Goal: Book appointment/travel/reservation

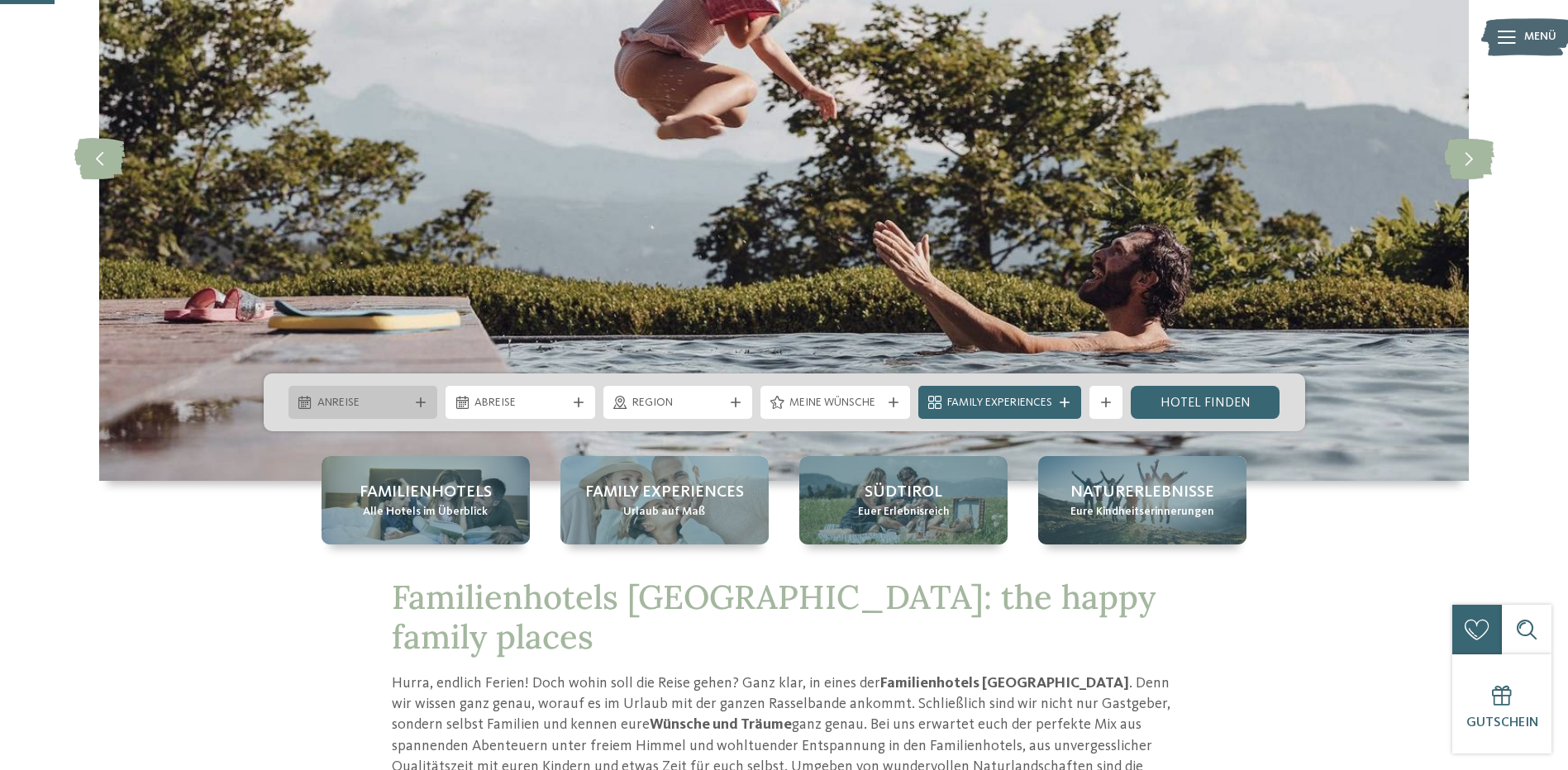
click at [403, 402] on span "Anreise" at bounding box center [363, 403] width 92 height 16
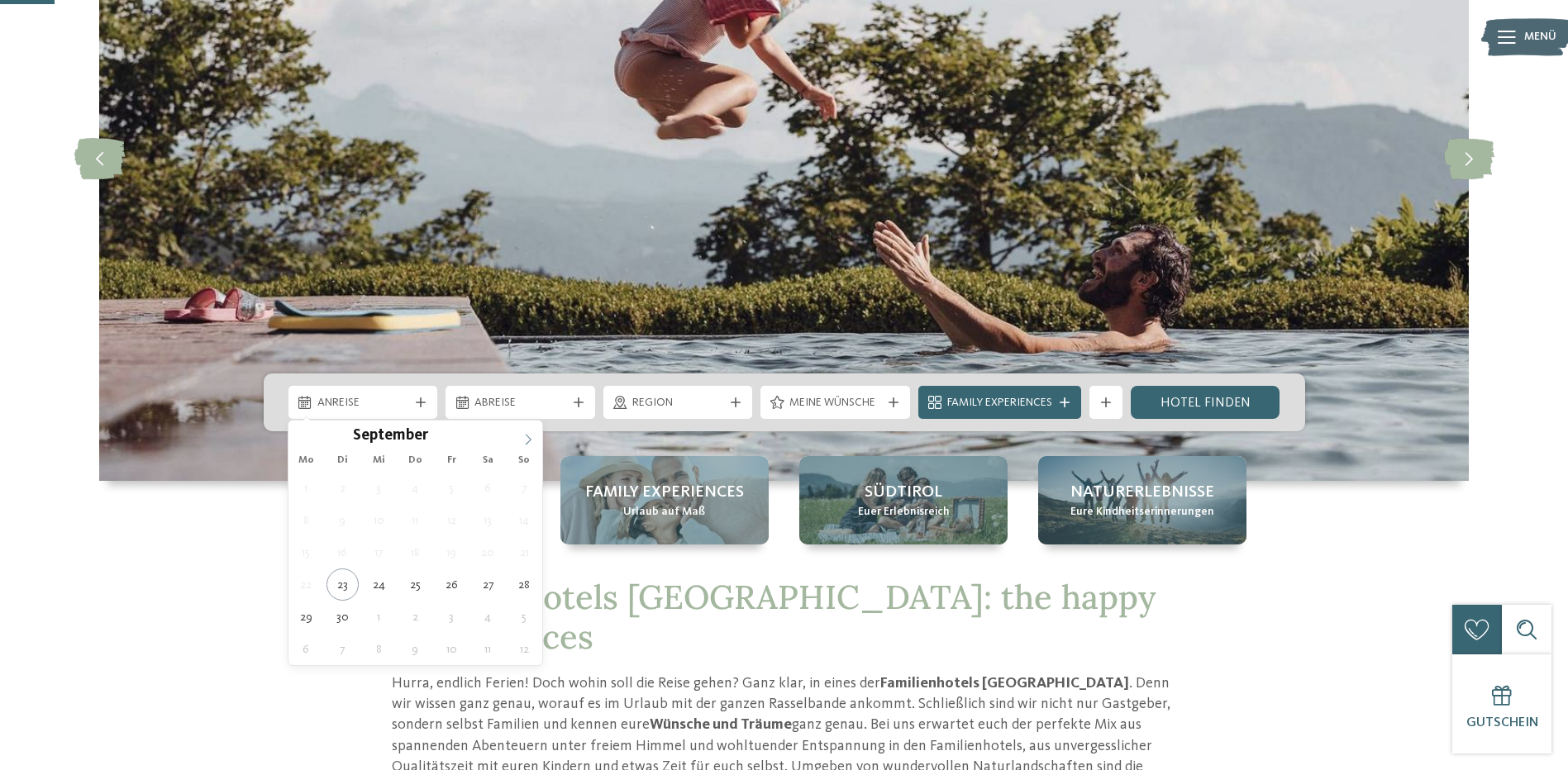
click at [528, 439] on icon at bounding box center [527, 439] width 12 height 12
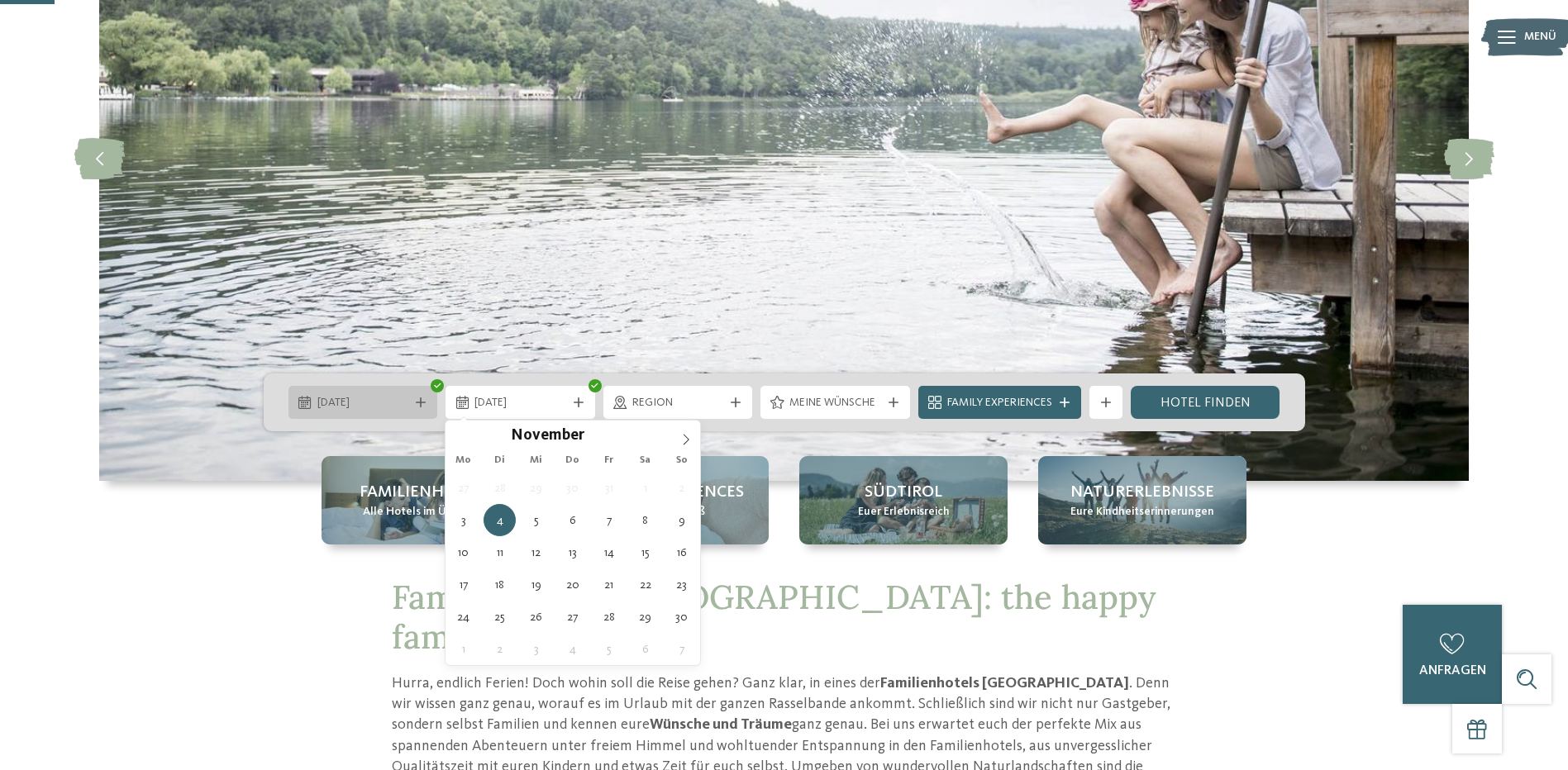
click at [382, 400] on span "03.11.2025" at bounding box center [363, 403] width 92 height 16
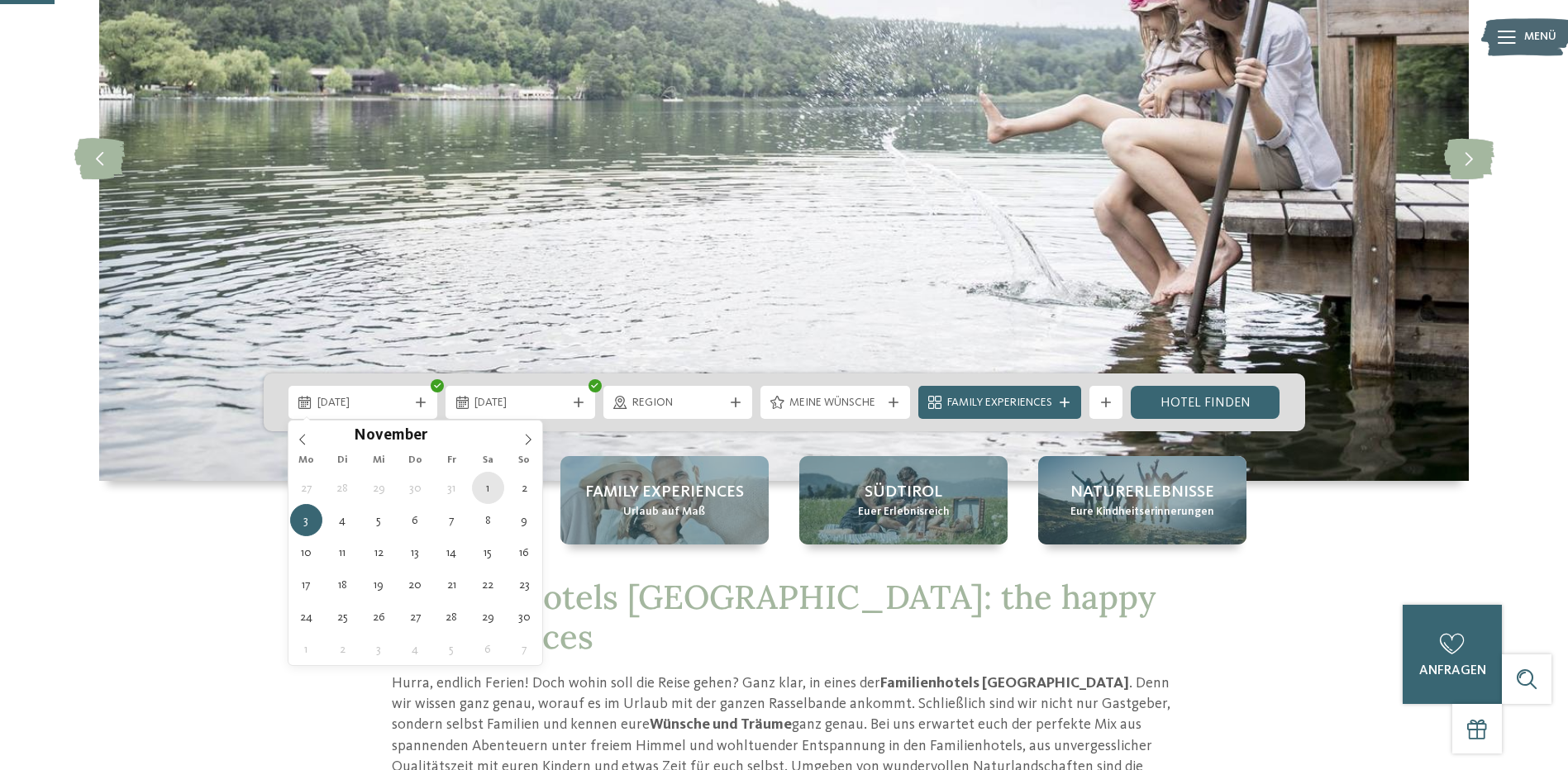
type div "01.11.2025"
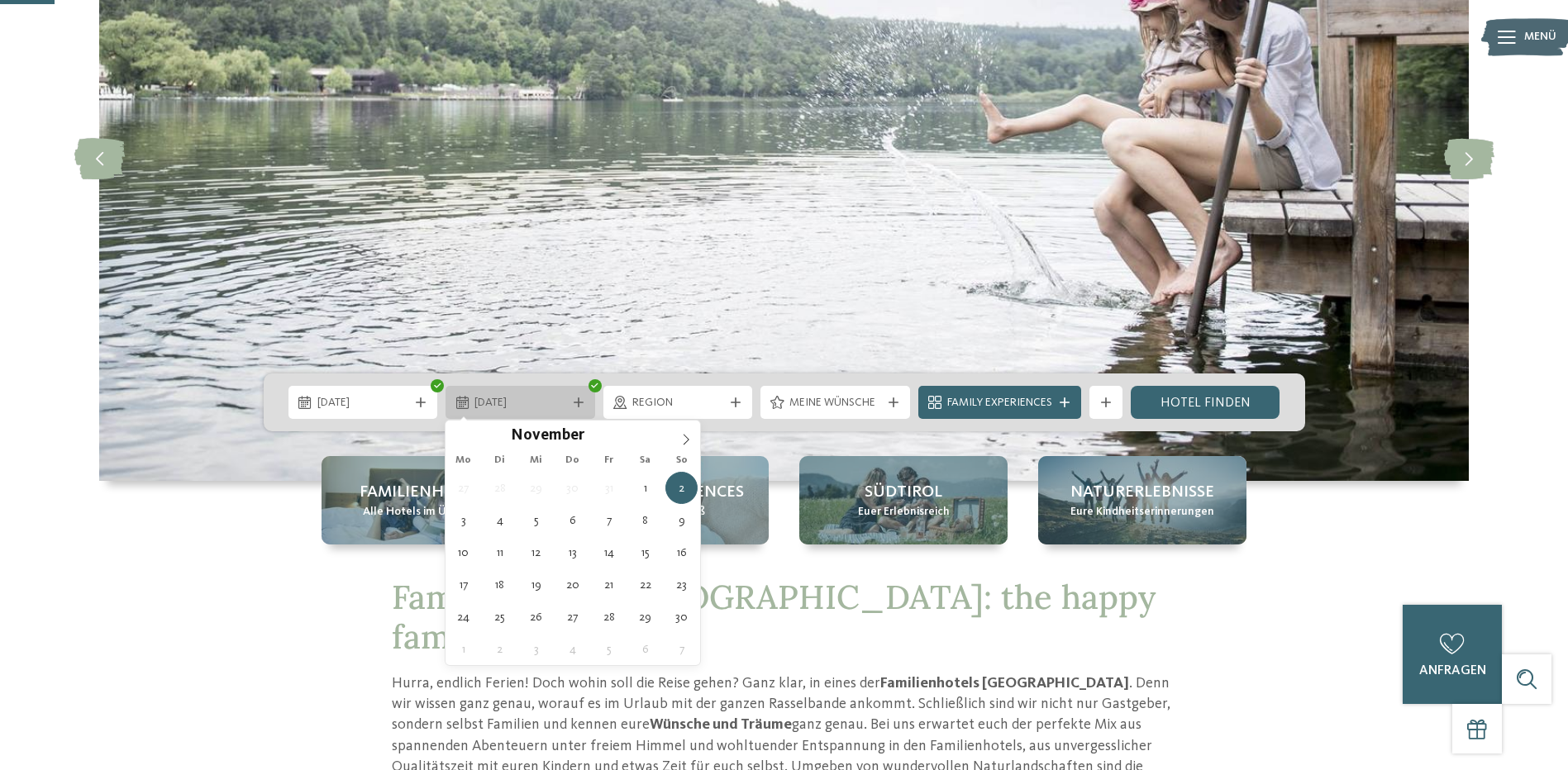
click at [532, 392] on div "02.11.2025" at bounding box center [520, 402] width 150 height 33
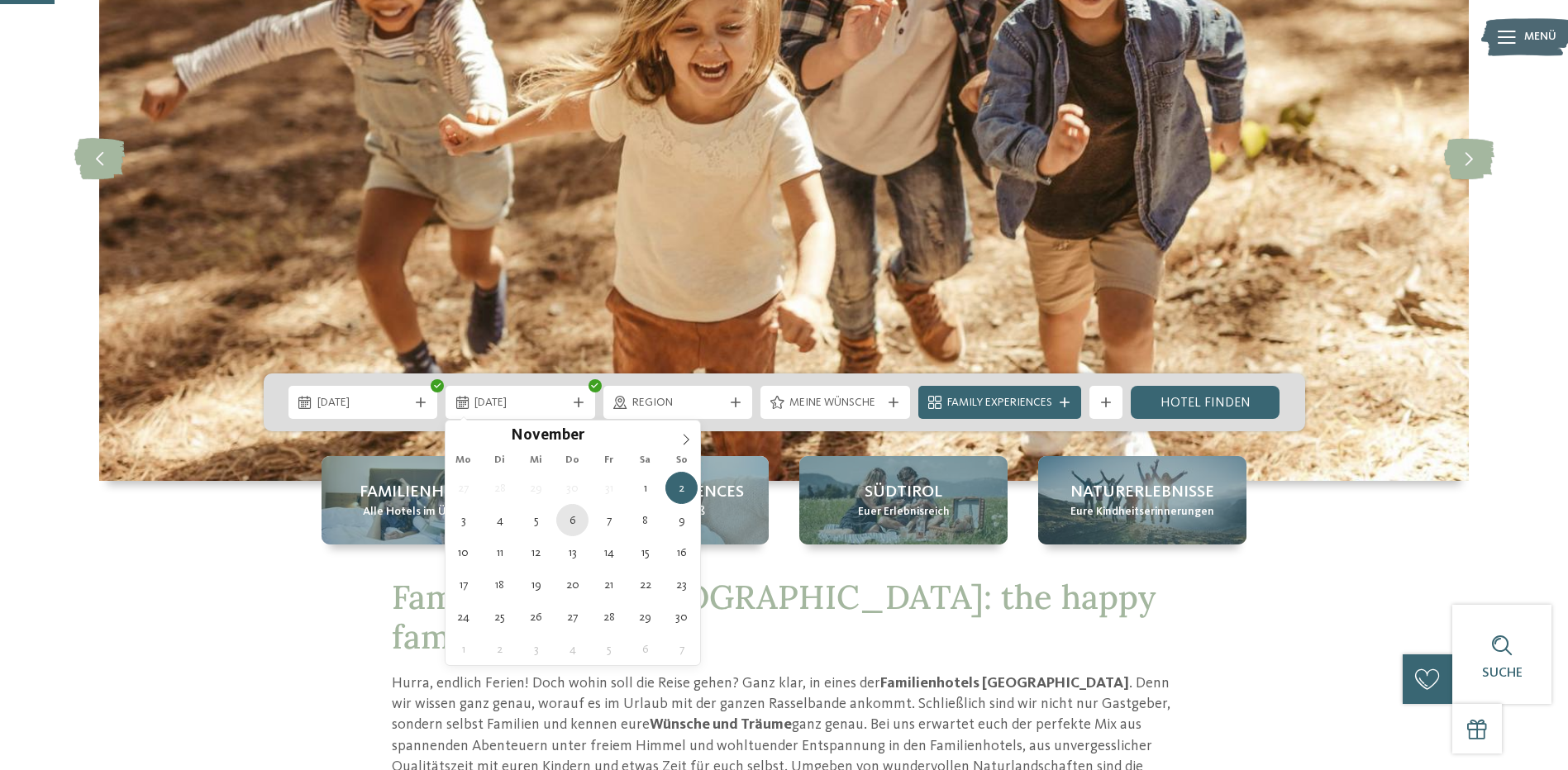
type div "06.11.2025"
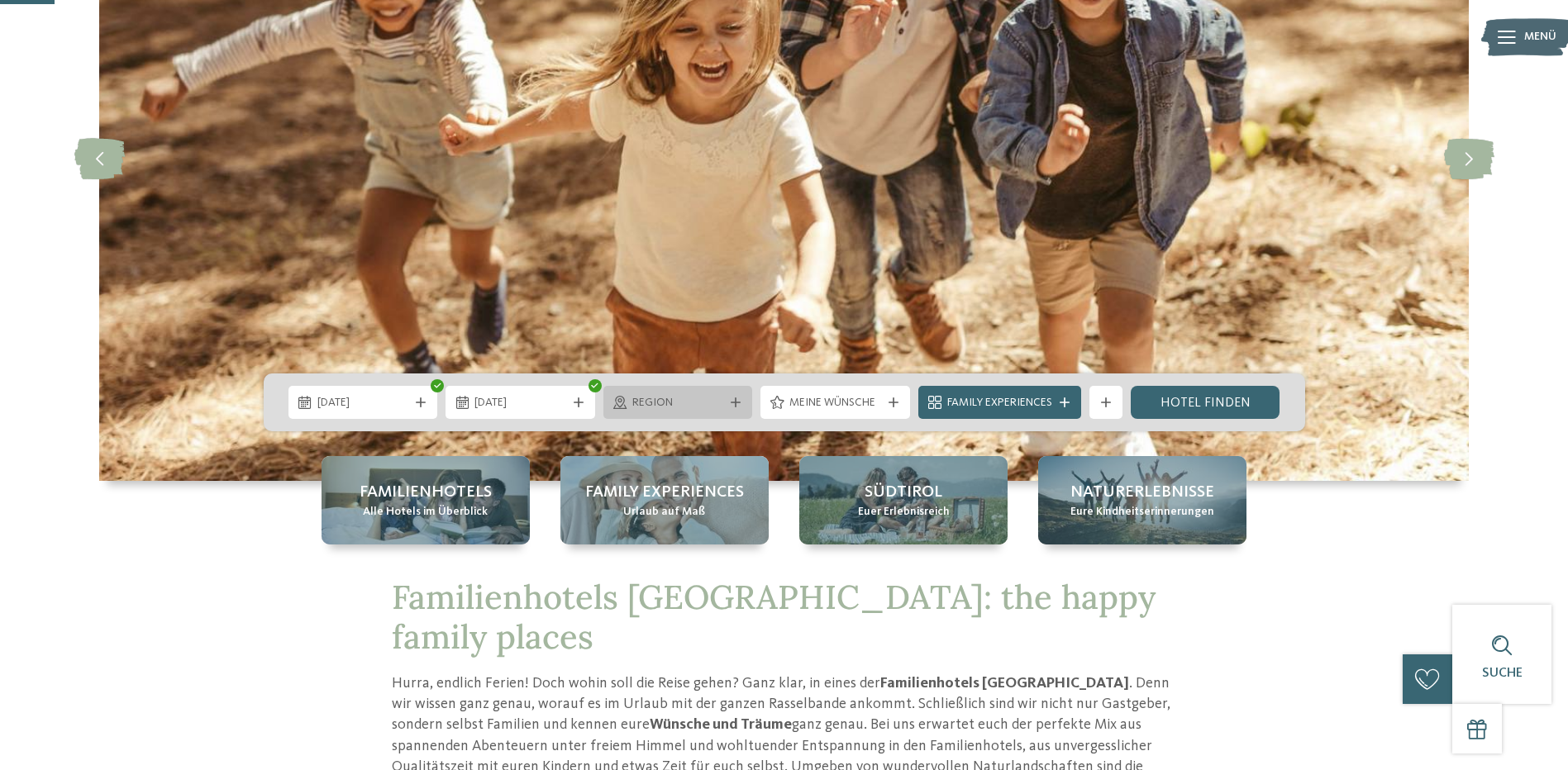
click at [720, 402] on span "Region" at bounding box center [678, 403] width 92 height 16
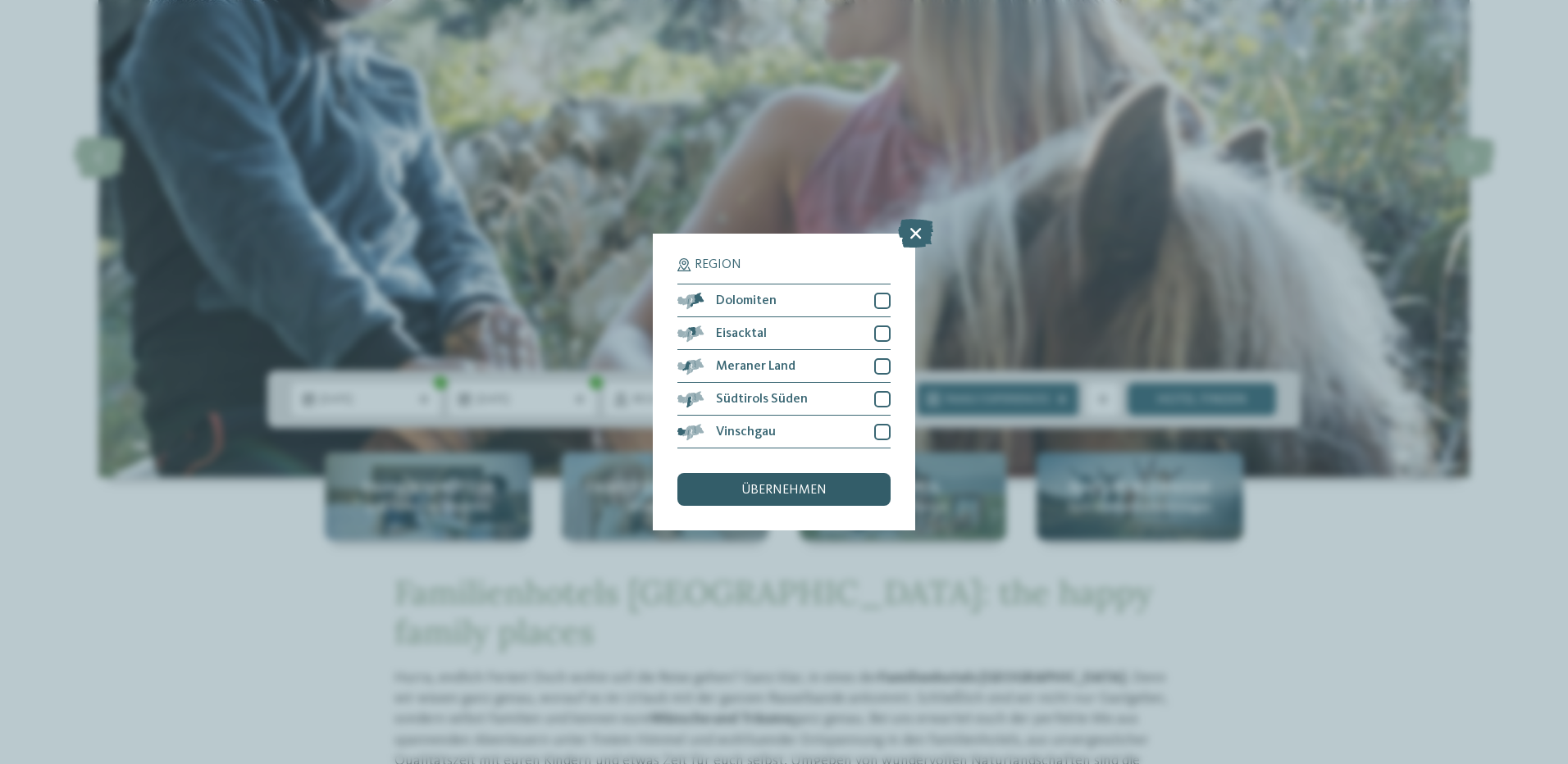
click at [750, 479] on div "übernehmen" at bounding box center [784, 489] width 213 height 33
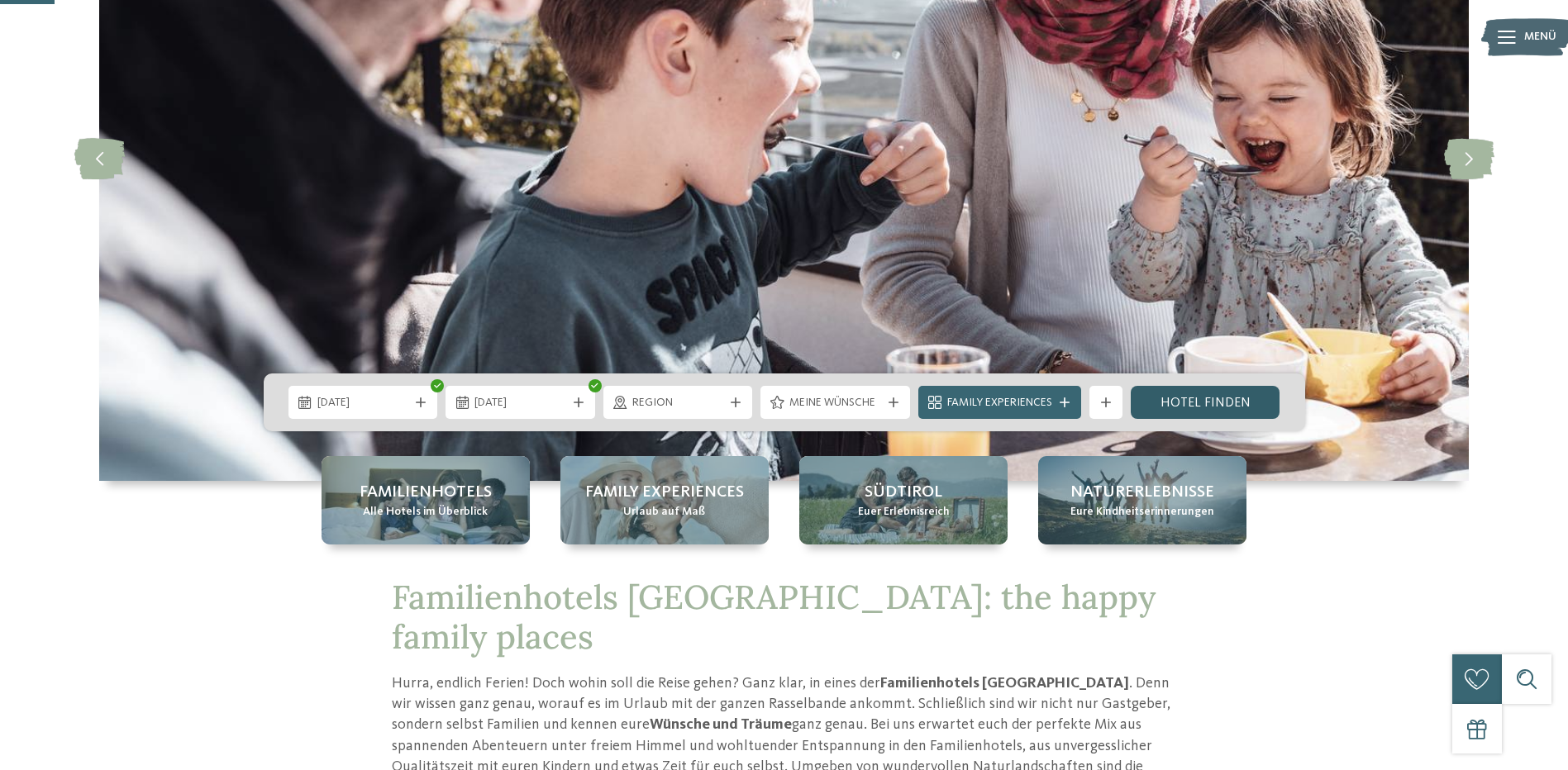
click at [1207, 406] on link "Hotel finden" at bounding box center [1206, 402] width 150 height 33
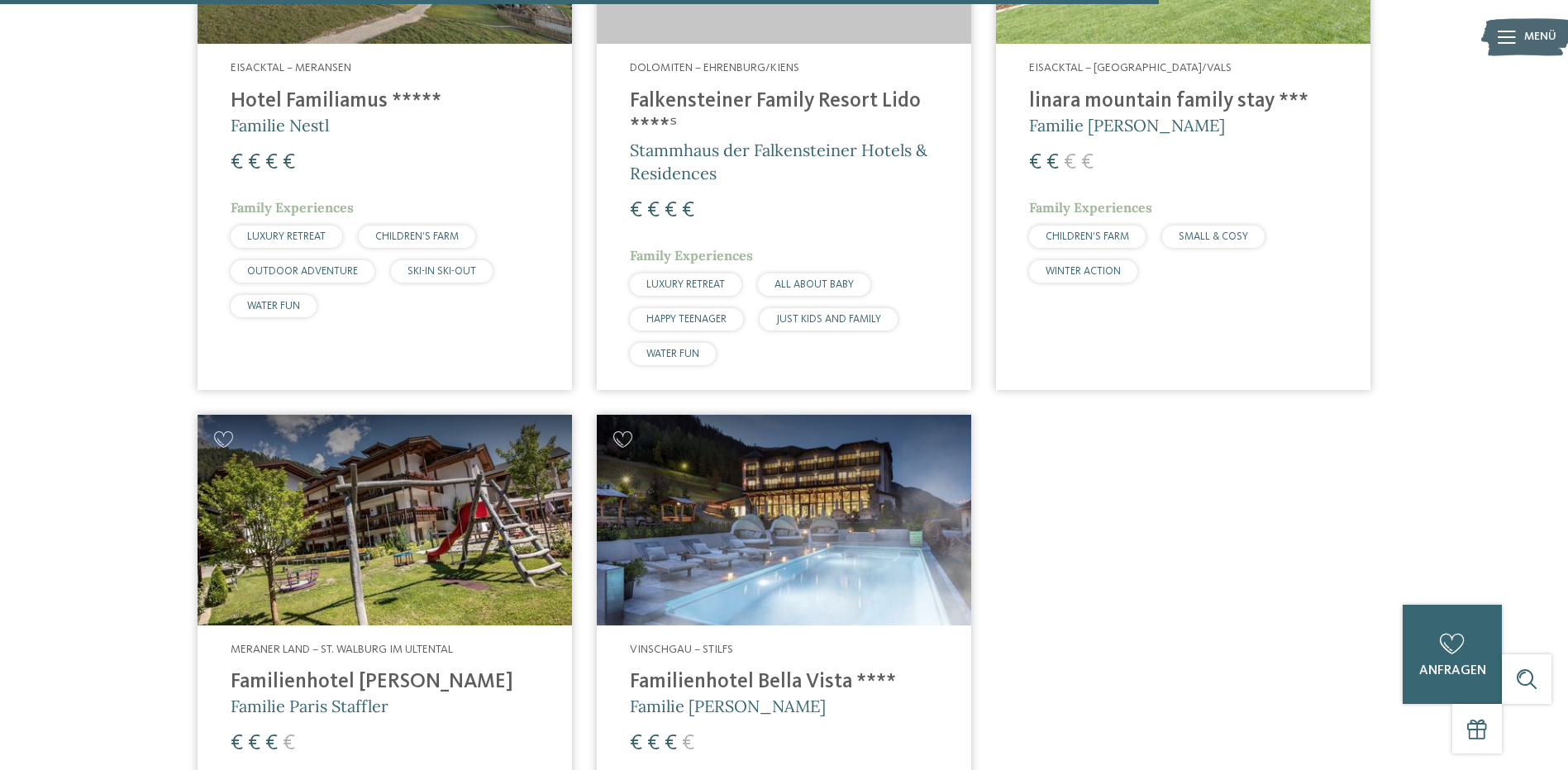
scroll to position [3022, 0]
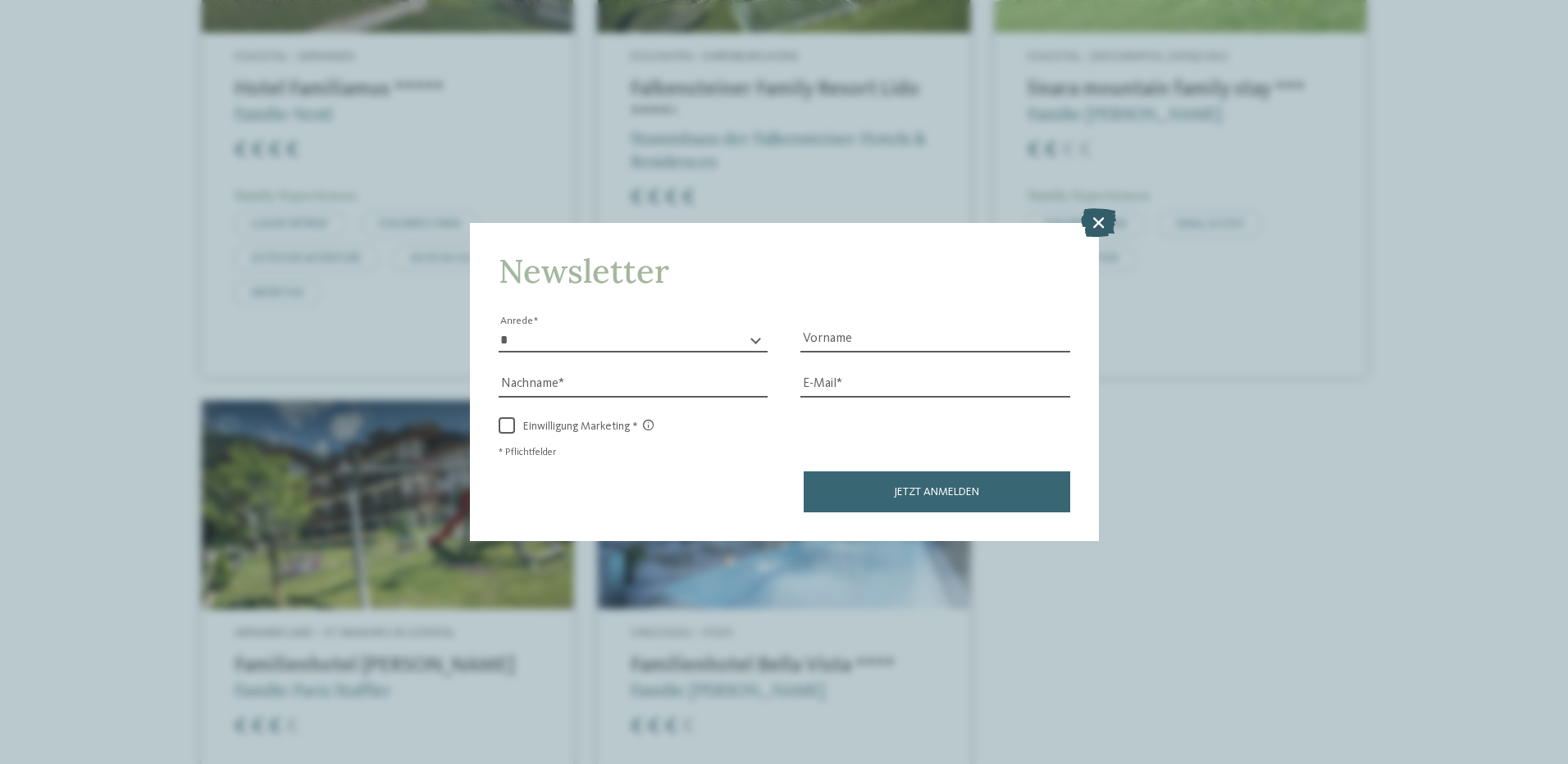
click at [1094, 228] on icon at bounding box center [1098, 222] width 35 height 29
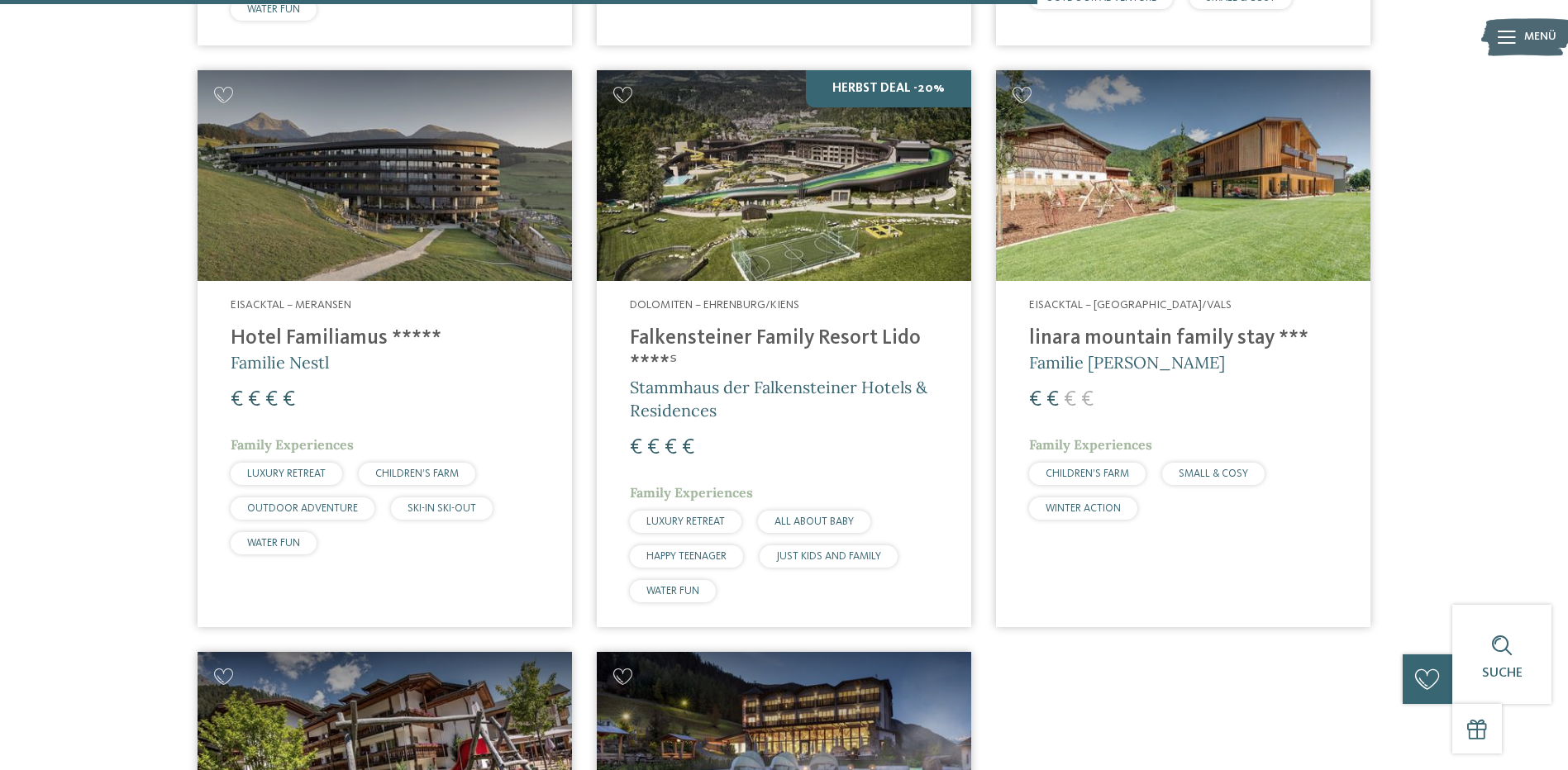
scroll to position [2526, 0]
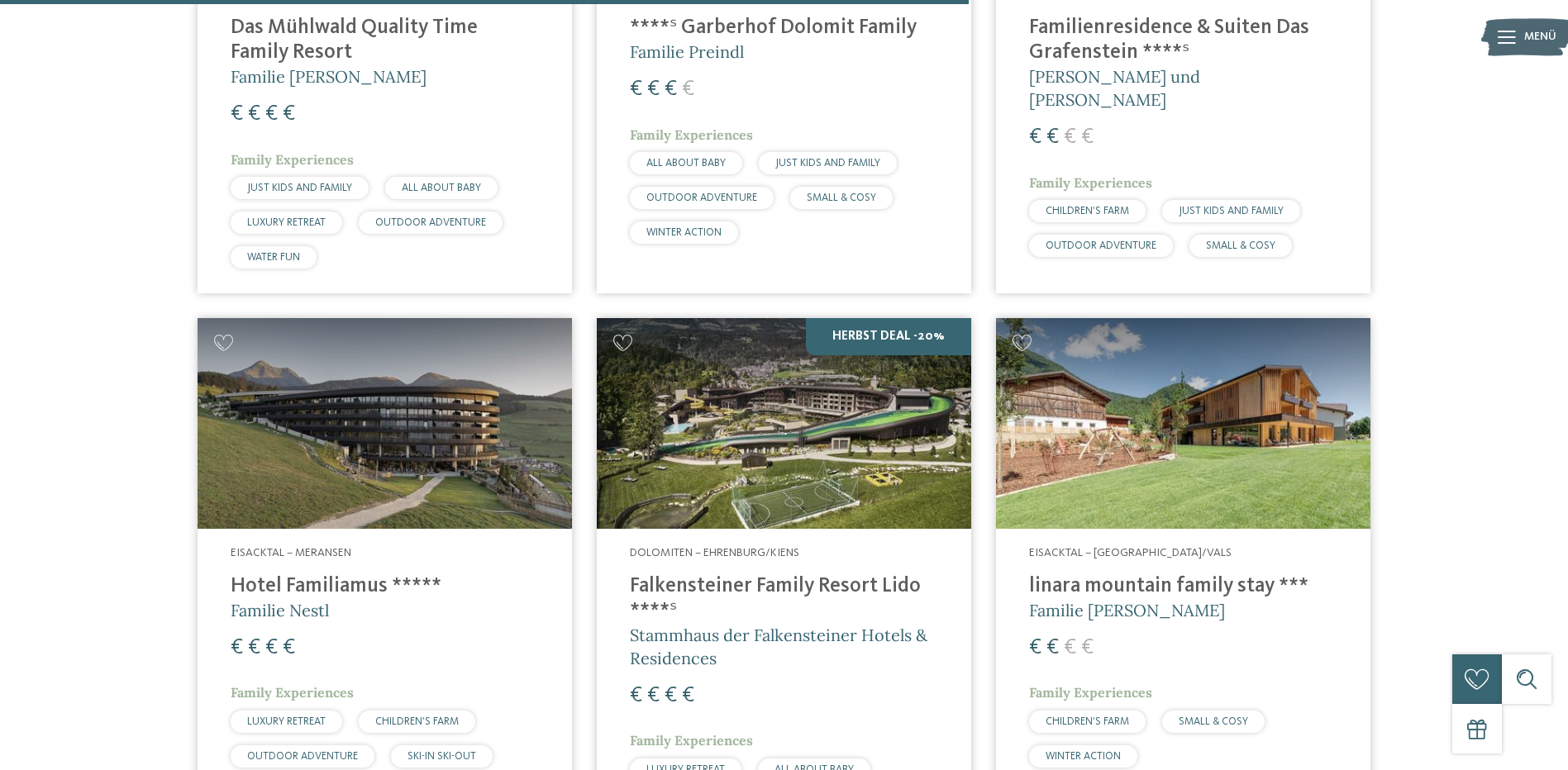
click at [880, 436] on img at bounding box center [784, 424] width 374 height 211
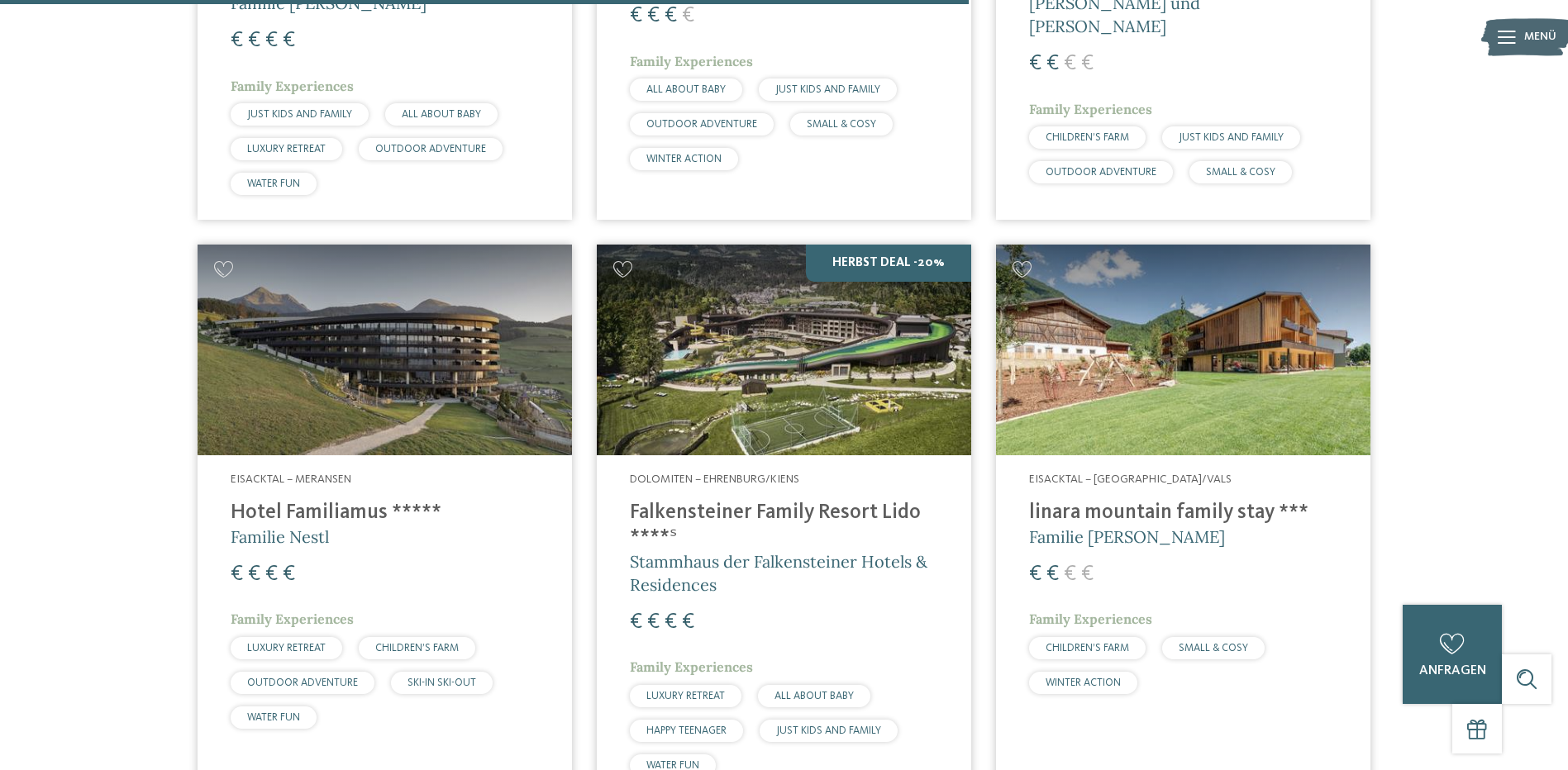
scroll to position [2691, 0]
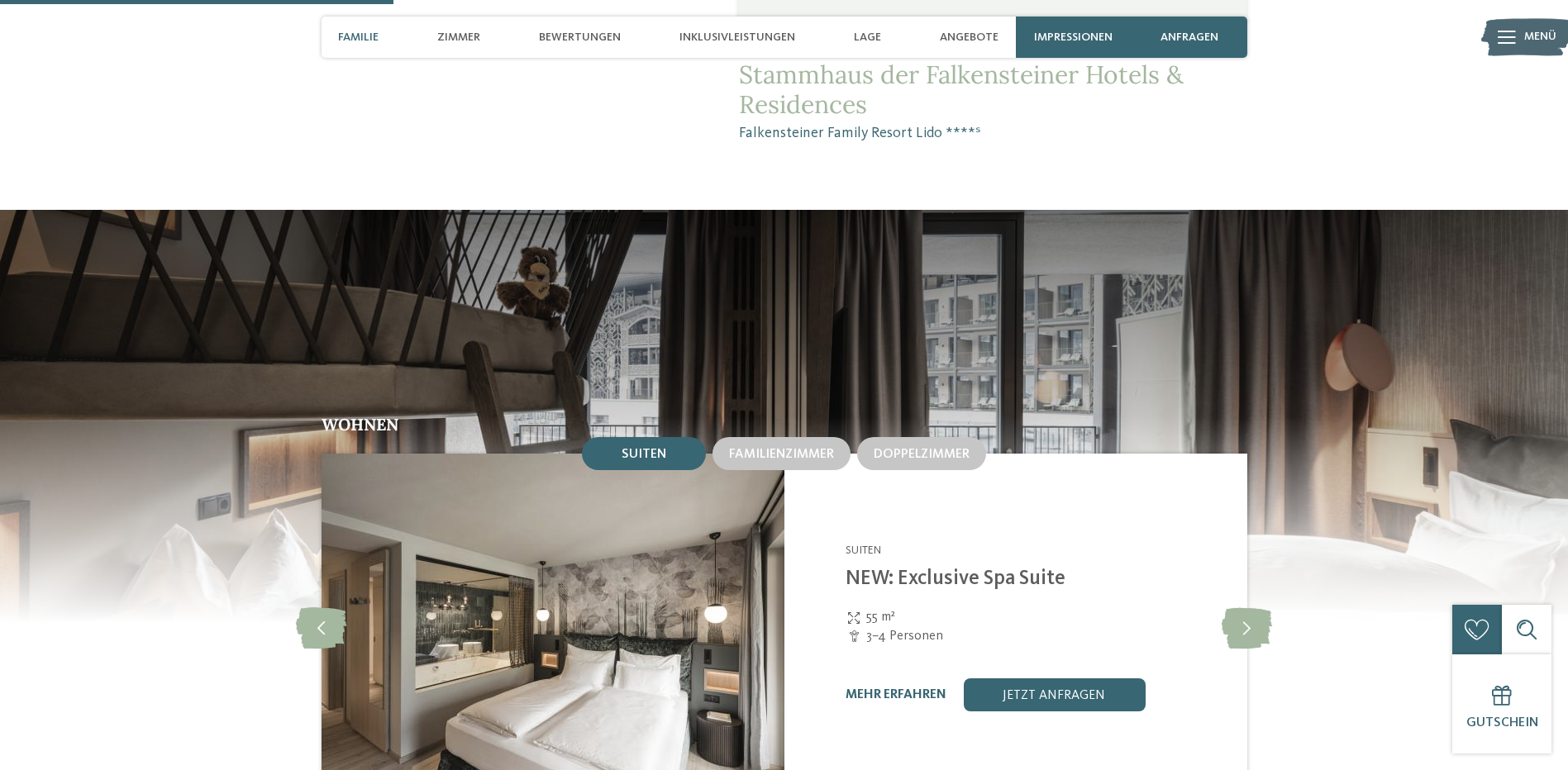
scroll to position [1654, 0]
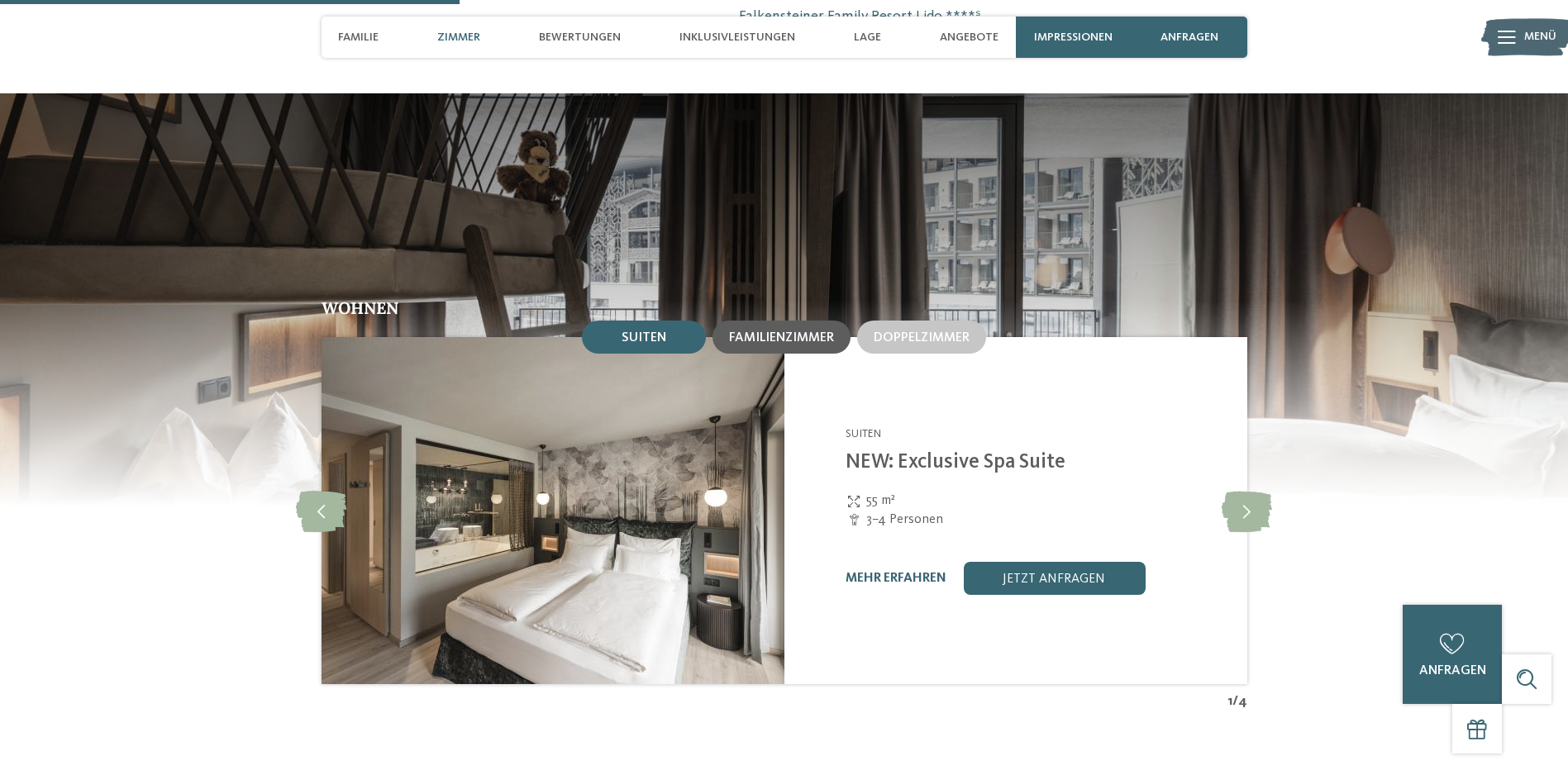
click at [829, 332] on span "Familienzimmer" at bounding box center [782, 338] width 105 height 14
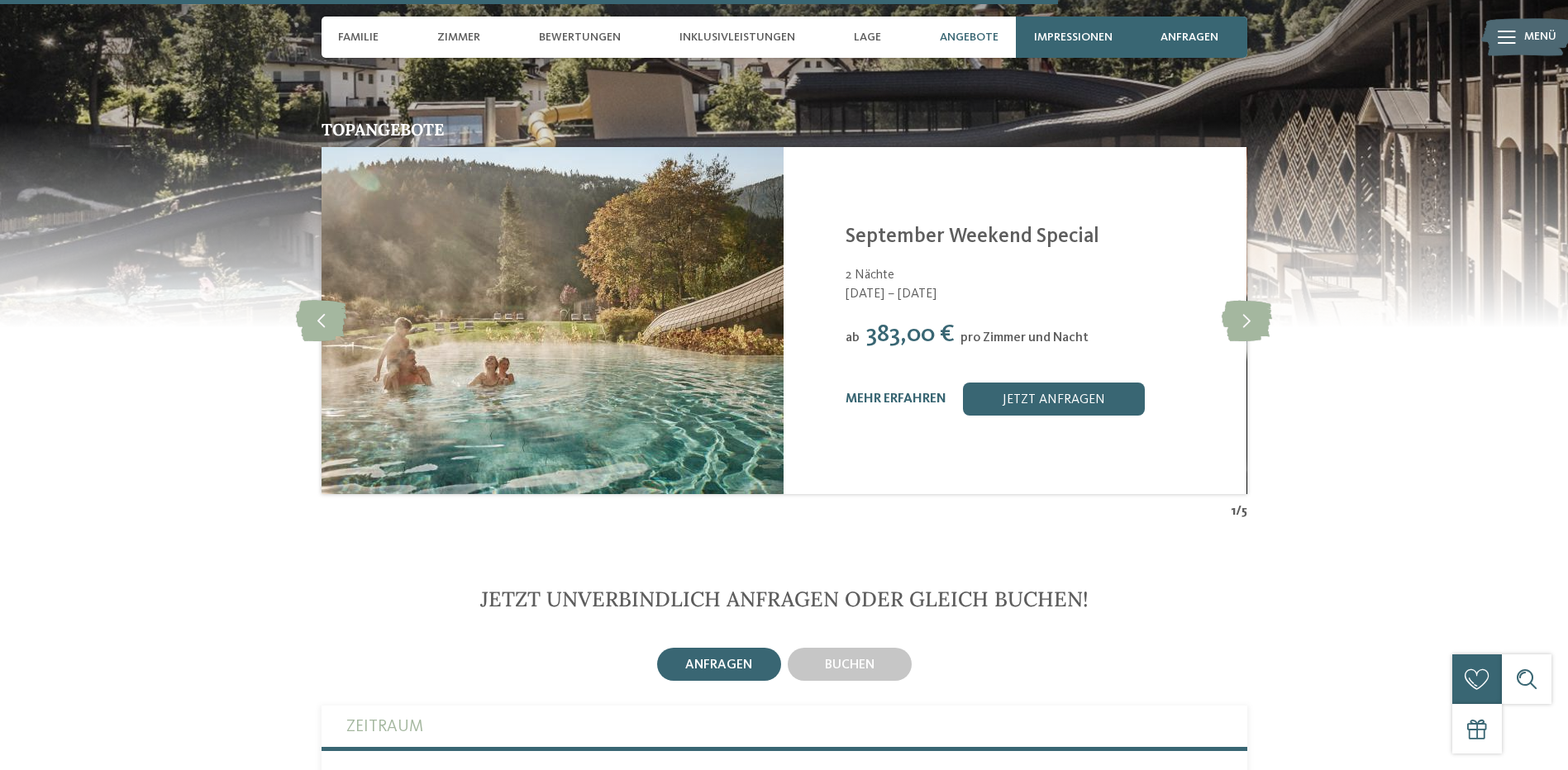
scroll to position [3554, 0]
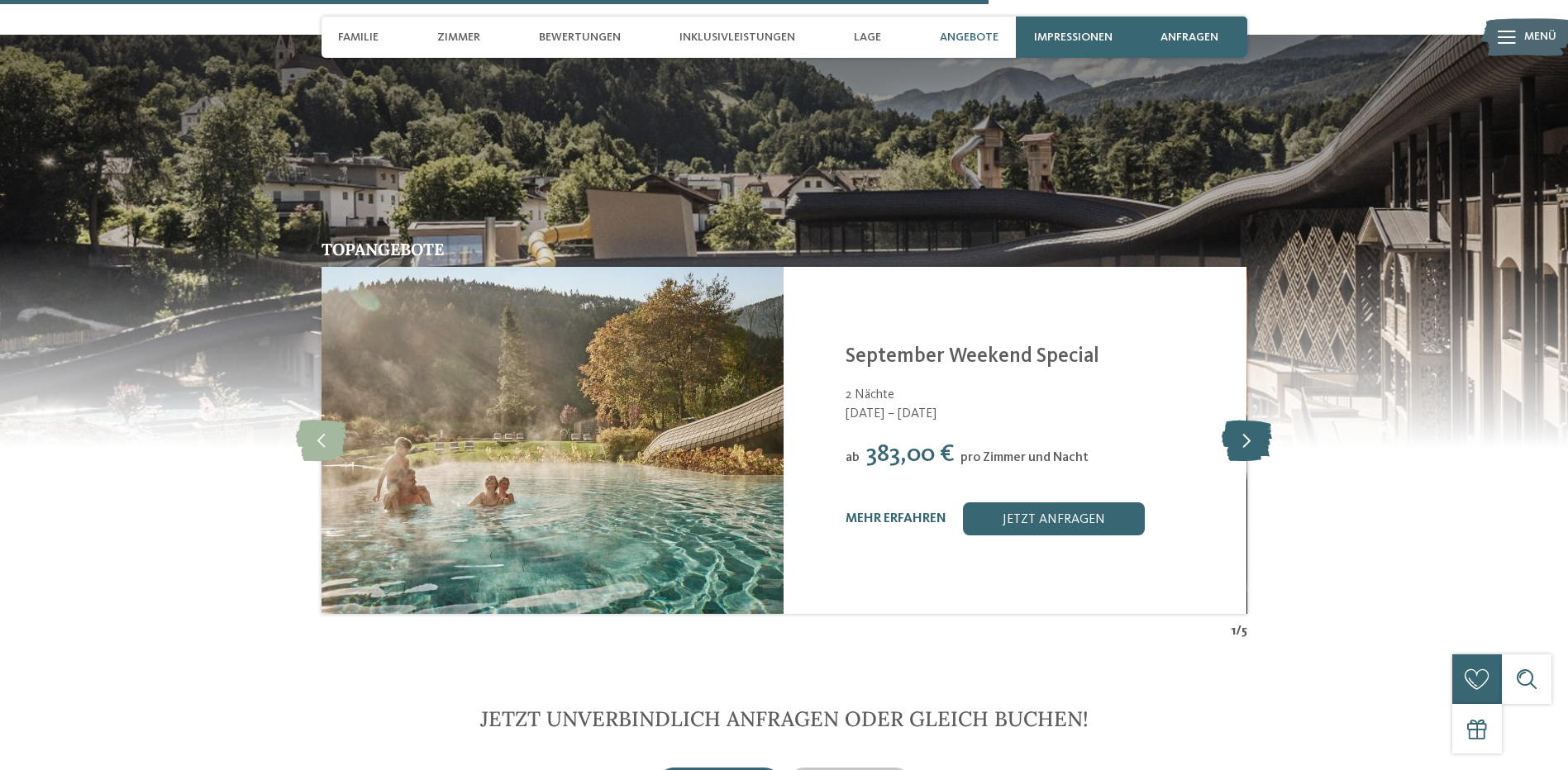
click at [1256, 426] on icon at bounding box center [1247, 441] width 50 height 41
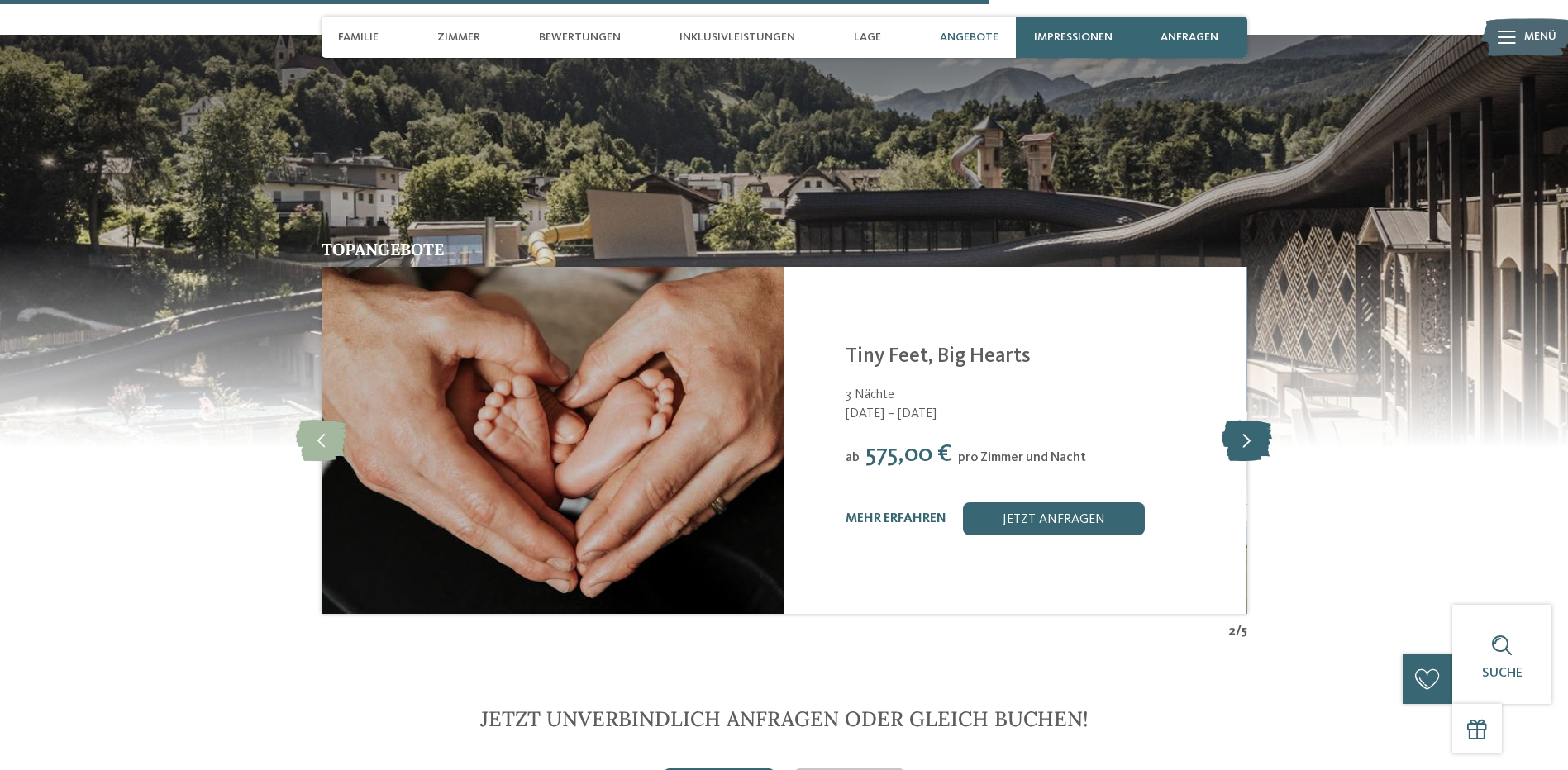
click at [1255, 426] on icon at bounding box center [1247, 441] width 50 height 41
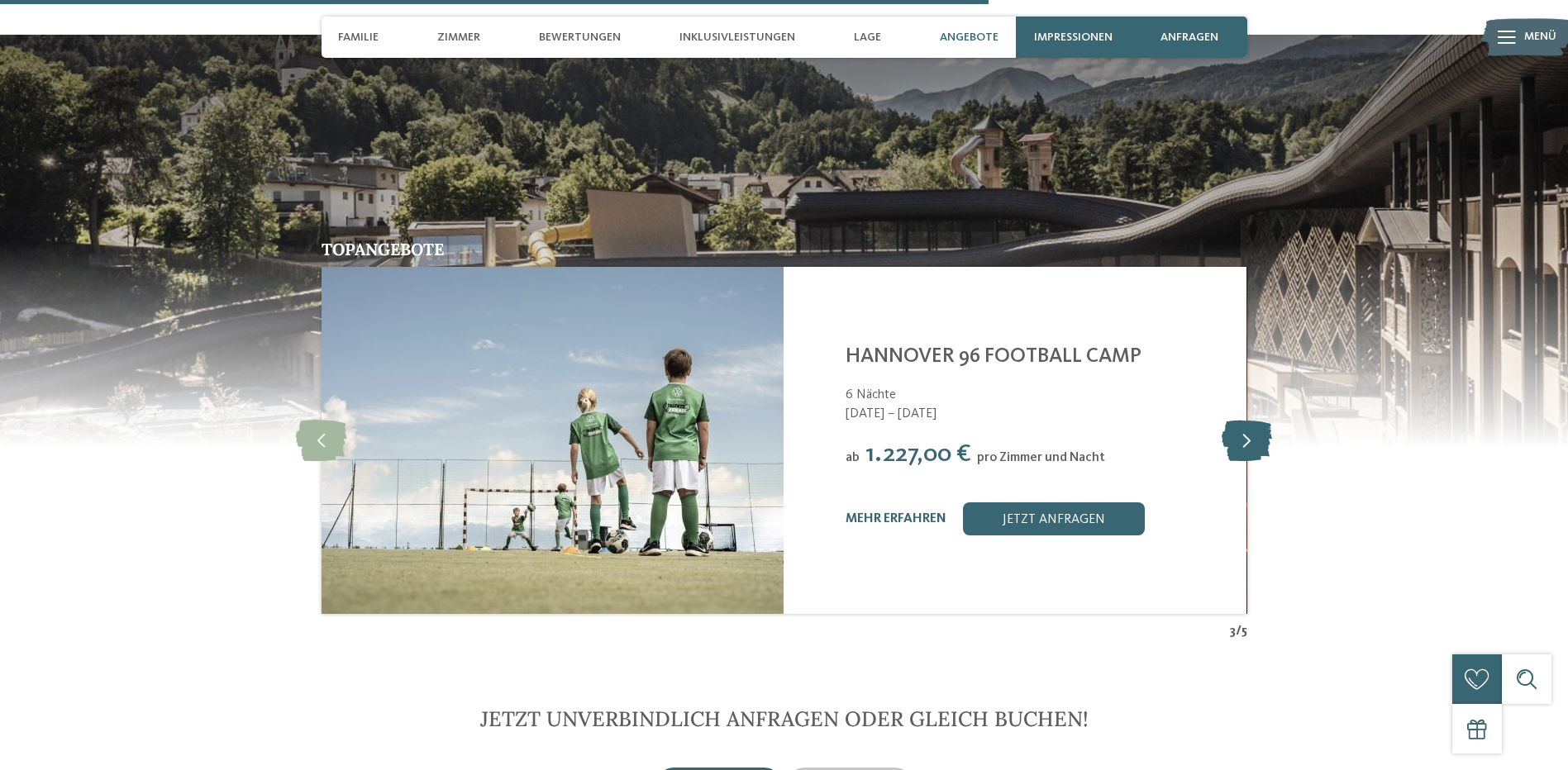
click at [1255, 426] on icon at bounding box center [1247, 441] width 50 height 41
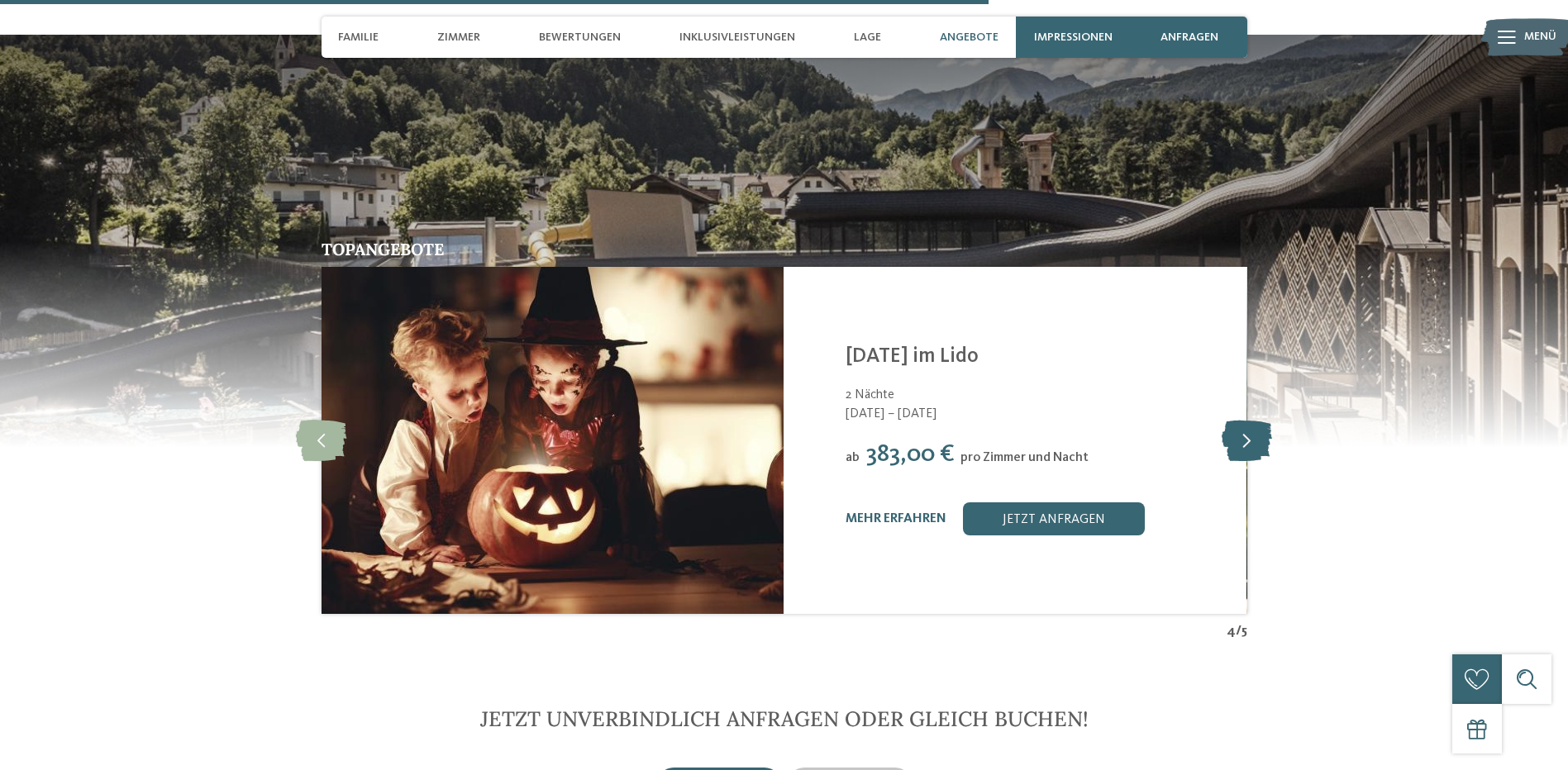
click at [1254, 426] on icon at bounding box center [1247, 441] width 50 height 41
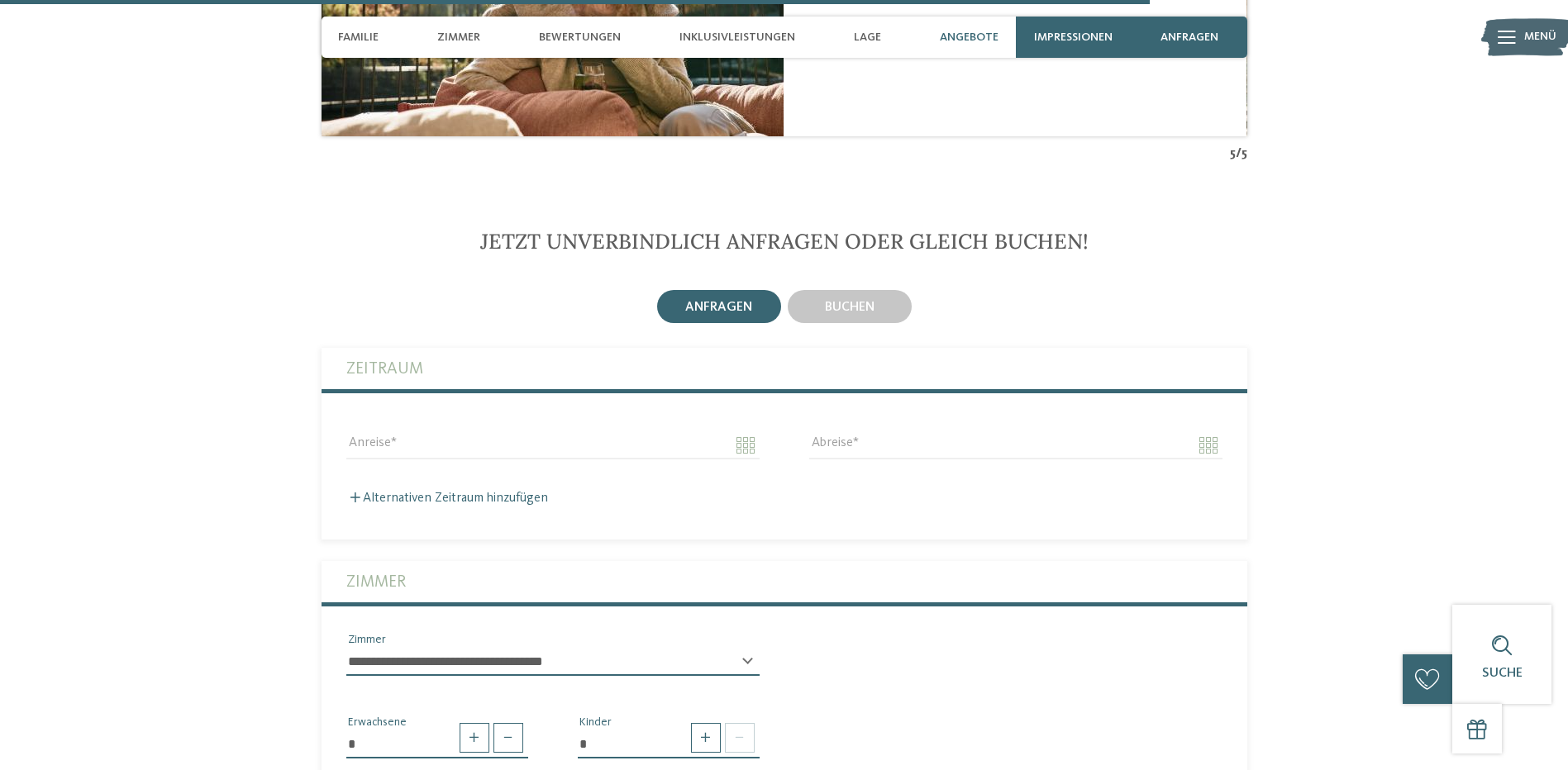
scroll to position [4133, 0]
